Goal: Task Accomplishment & Management: Complete application form

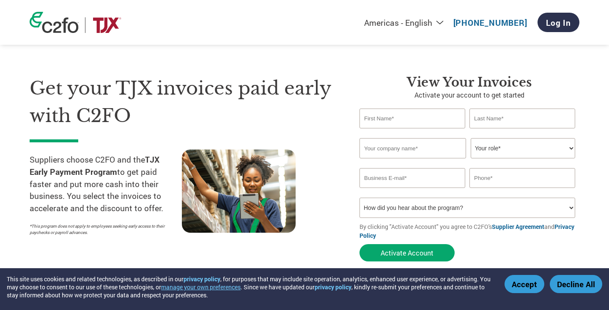
scroll to position [7, 0]
click at [409, 120] on input "text" at bounding box center [412, 118] width 106 height 20
type input "[PERSON_NAME]"
click at [497, 113] on input "text" at bounding box center [522, 118] width 106 height 20
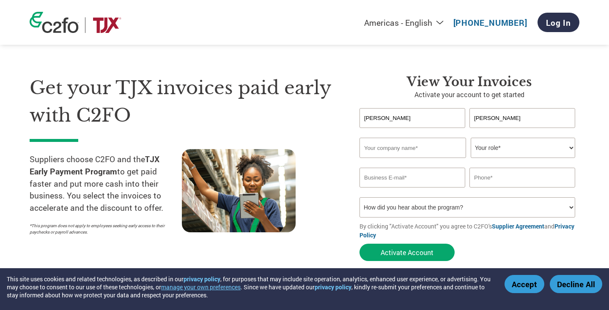
type input "[PERSON_NAME]"
click at [444, 153] on input "text" at bounding box center [412, 148] width 107 height 20
type input "Its A Utica Thing"
click at [570, 148] on select "Your role* CFO Controller Credit Manager Finance Director Treasurer CEO Preside…" at bounding box center [523, 148] width 104 height 20
select select "OWNER_FOUNDER"
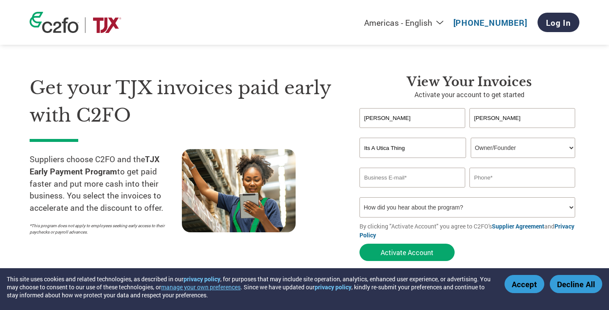
click at [437, 180] on input "email" at bounding box center [412, 178] width 106 height 20
type input "[EMAIL_ADDRESS][DOMAIN_NAME]"
click at [497, 183] on input "text" at bounding box center [522, 178] width 106 height 20
type input "#"
type input "[PHONE_NUMBER]"
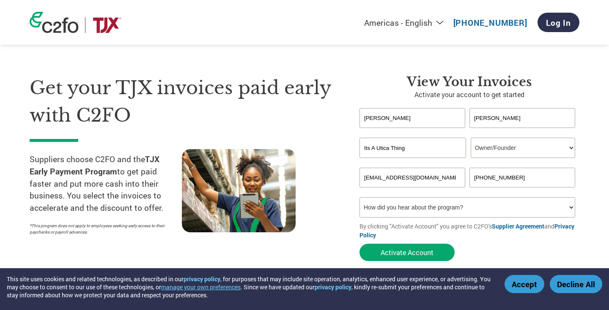
click at [570, 210] on select "How did you hear about the program? Received a letter Email Social Media Online…" at bounding box center [467, 207] width 216 height 20
select select "Email"
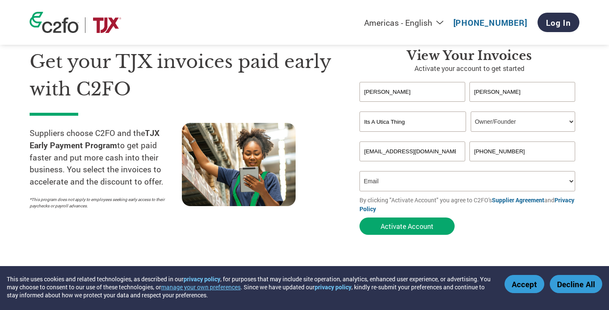
scroll to position [33, 0]
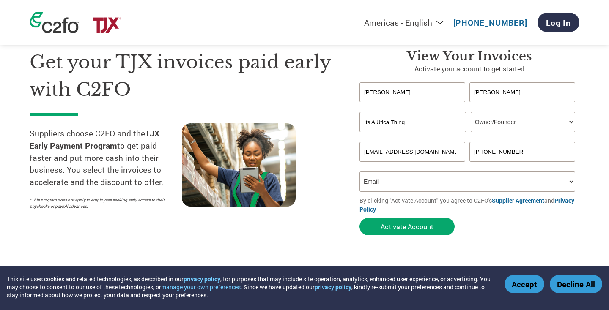
click at [408, 225] on button "Activate Account" at bounding box center [406, 226] width 95 height 17
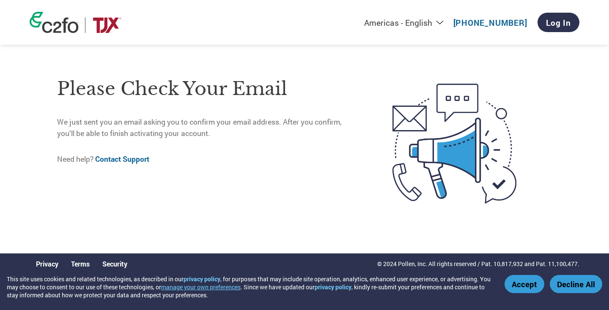
click at [517, 285] on button "Accept" at bounding box center [524, 284] width 40 height 18
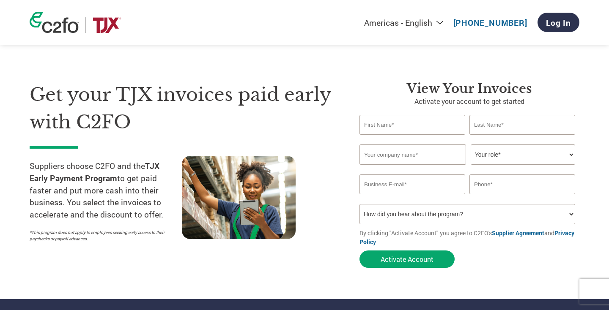
scroll to position [300, 0]
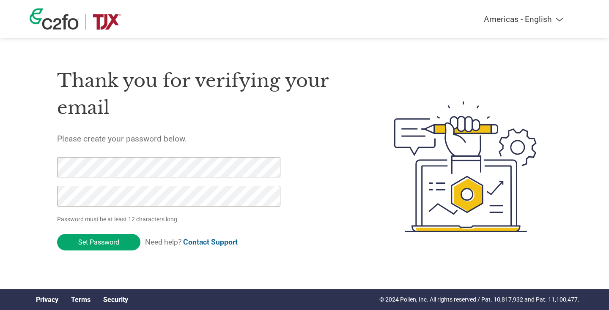
click at [90, 240] on input "Set Password" at bounding box center [98, 242] width 83 height 16
